Goal: Task Accomplishment & Management: Manage account settings

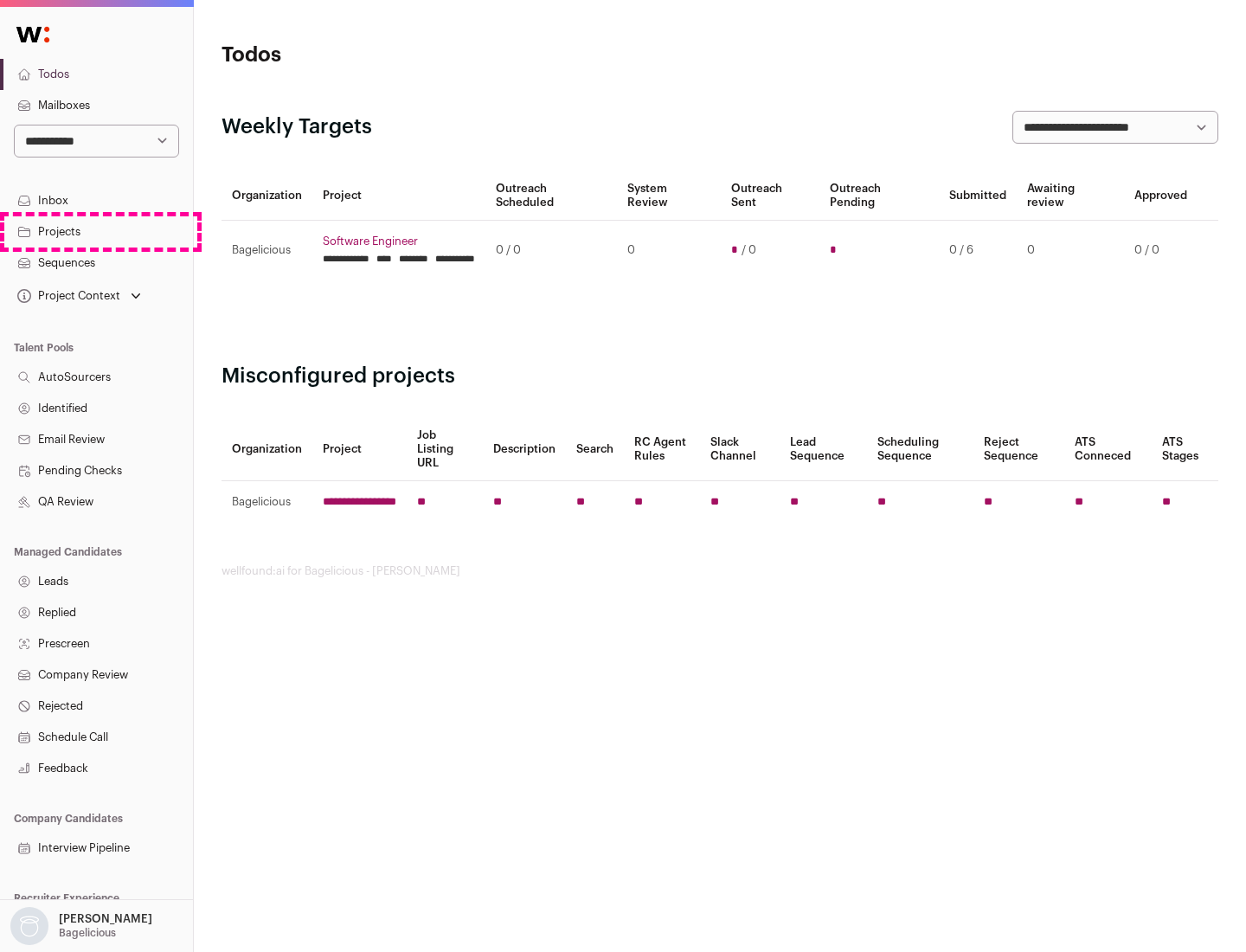
click at [96, 231] on link "Projects" at bounding box center [96, 232] width 193 height 32
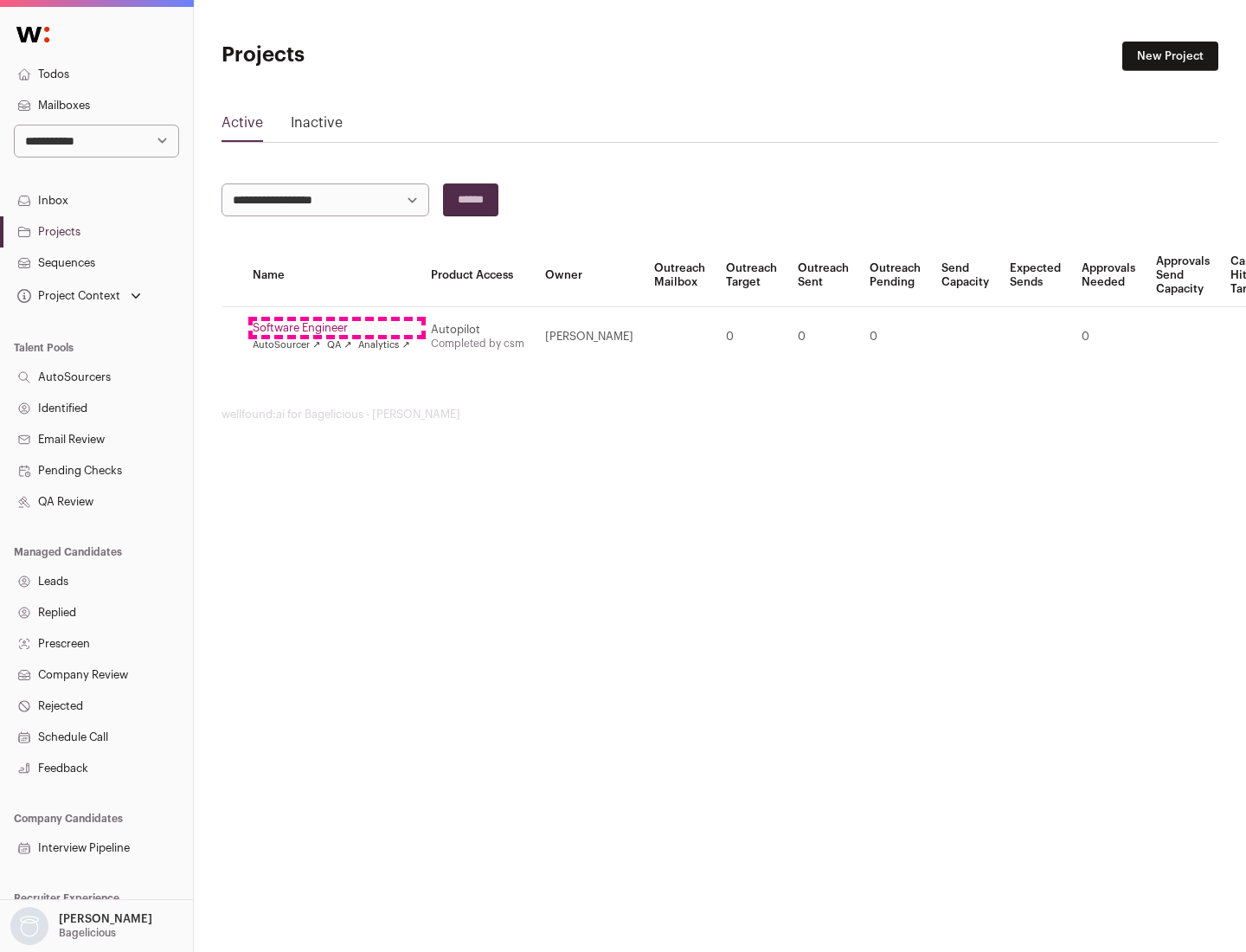
click at [337, 328] on link "Software Engineer" at bounding box center [331, 328] width 158 height 14
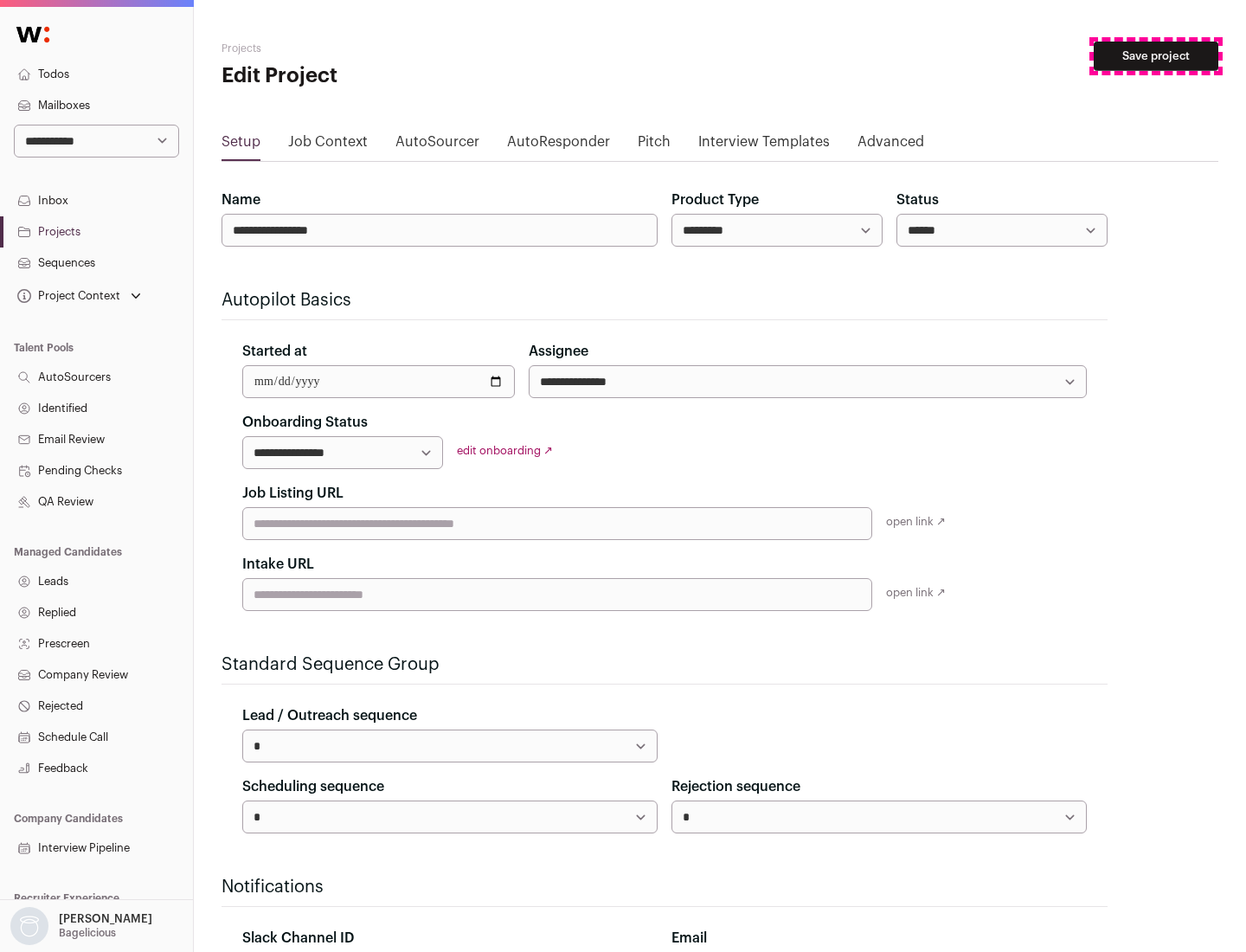
click at [1156, 56] on button "Save project" at bounding box center [1156, 56] width 125 height 30
